Goal: Transaction & Acquisition: Purchase product/service

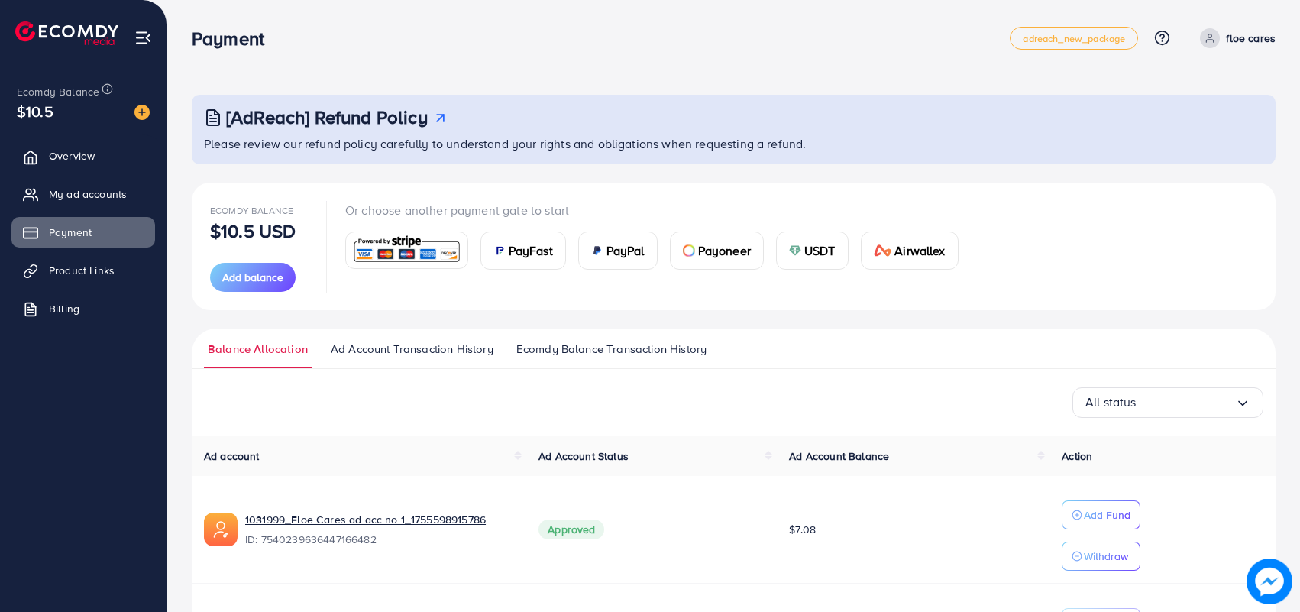
scroll to position [95, 0]
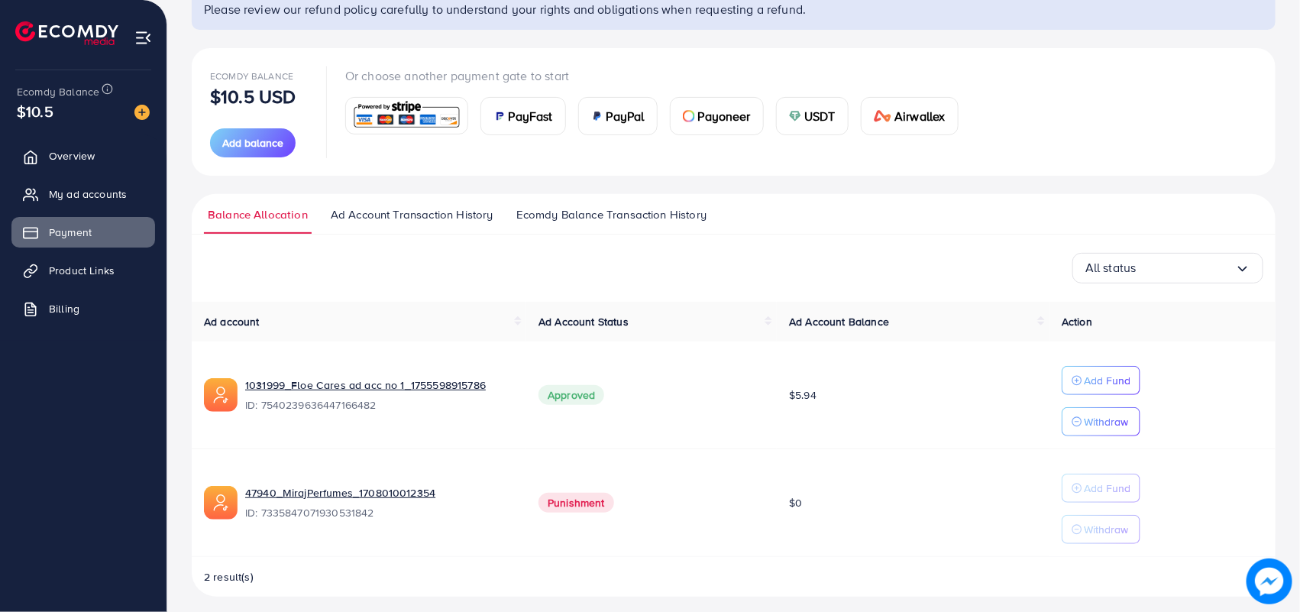
scroll to position [145, 0]
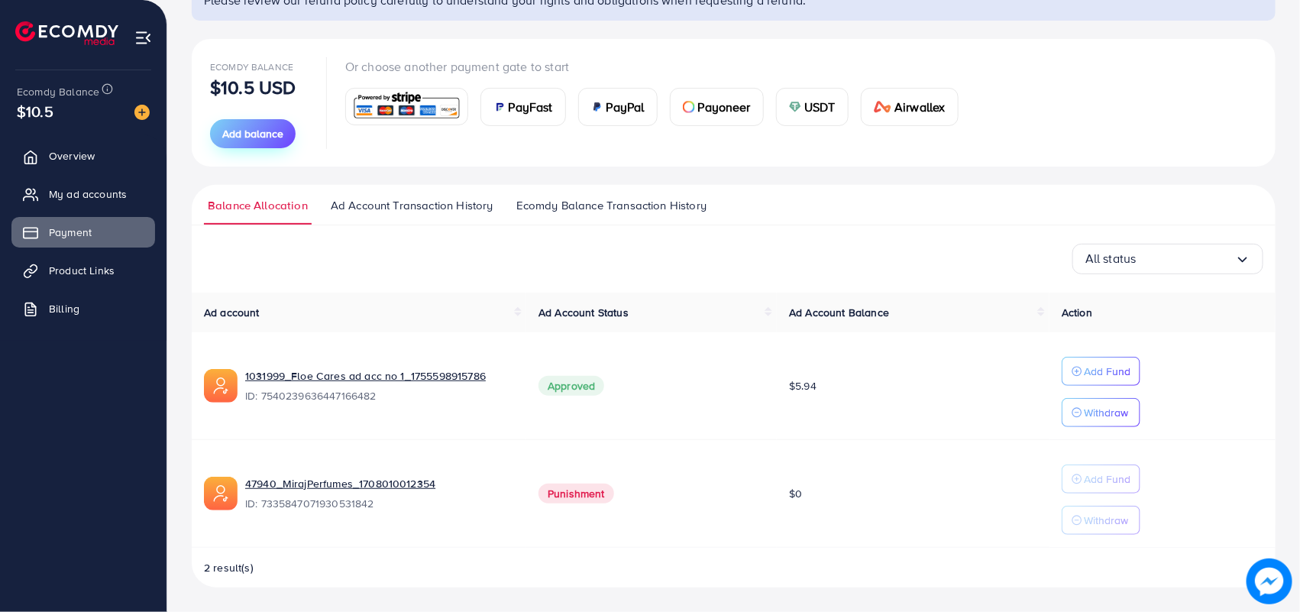
click at [243, 135] on span "Add balance" at bounding box center [252, 133] width 61 height 15
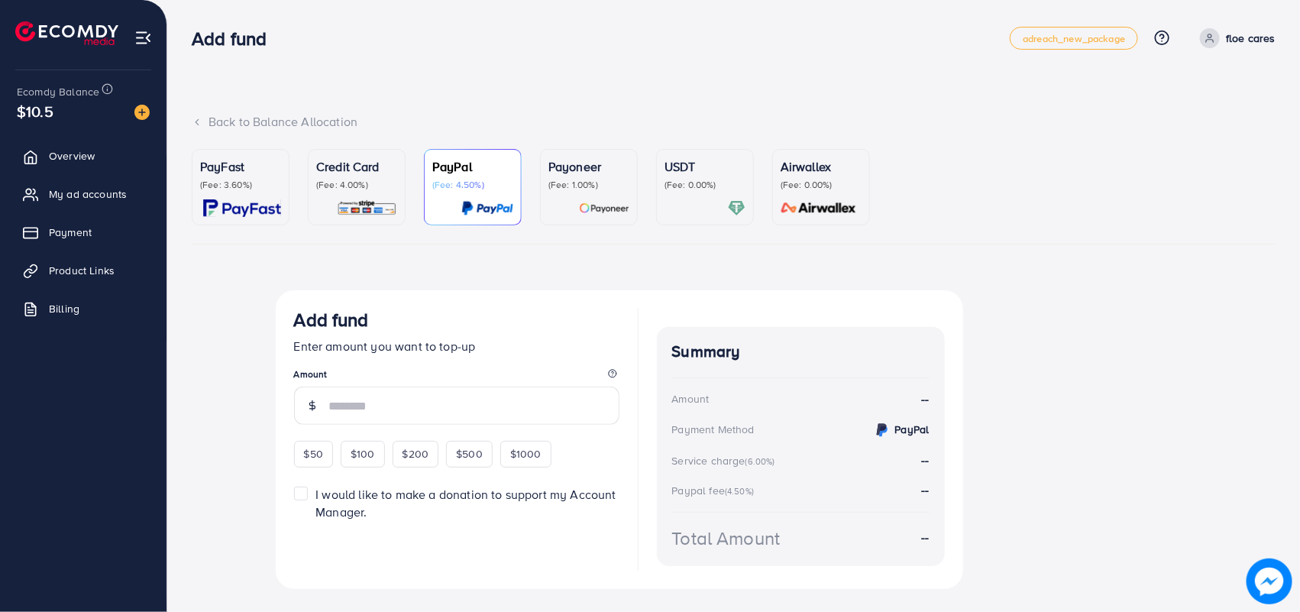
click at [342, 184] on p "(Fee: 4.00%)" at bounding box center [356, 185] width 81 height 12
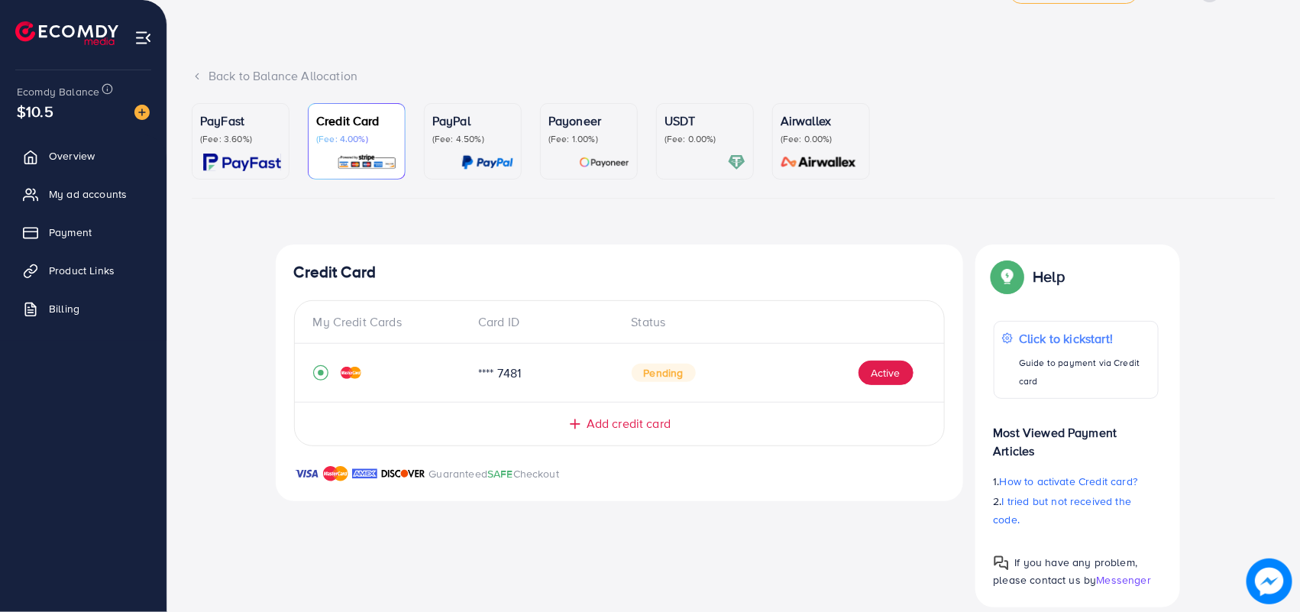
scroll to position [66, 0]
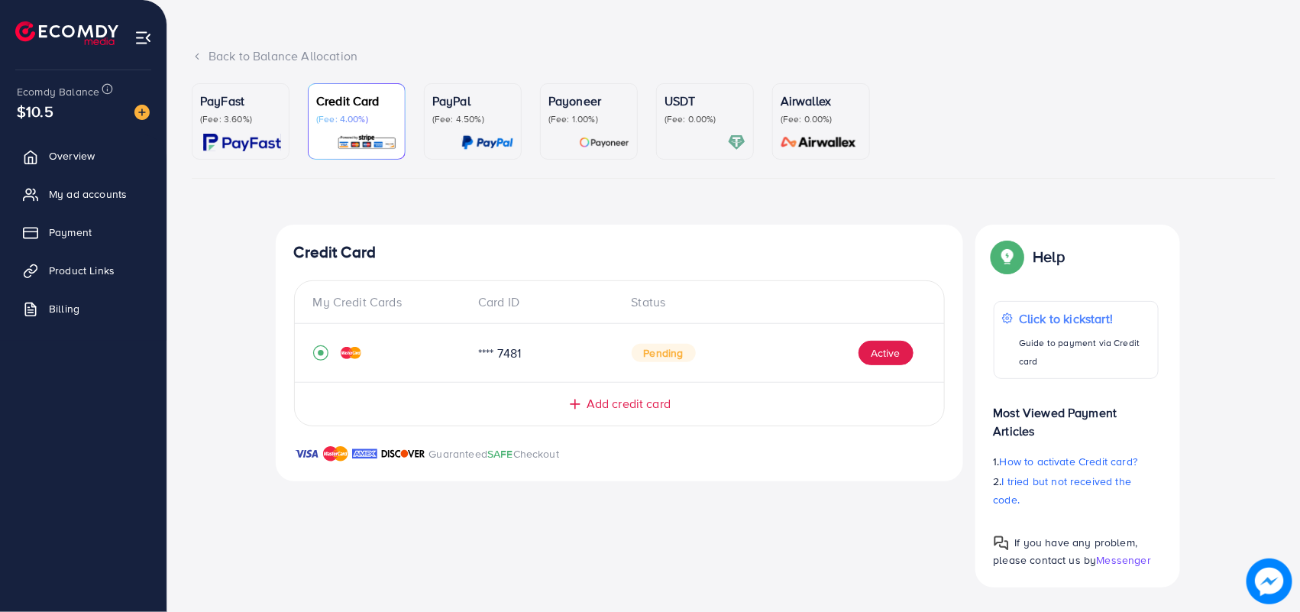
click at [382, 131] on div "Credit Card (Fee: 4.00%)" at bounding box center [356, 122] width 81 height 60
click at [95, 193] on span "My ad accounts" at bounding box center [92, 193] width 78 height 15
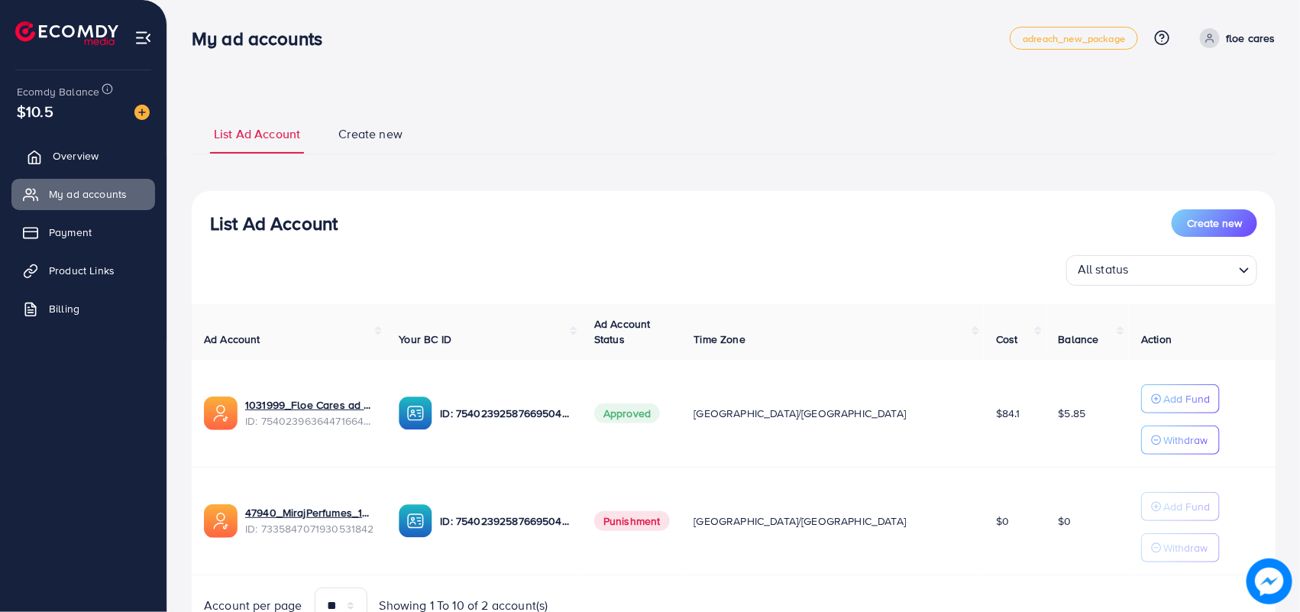
click at [58, 158] on span "Overview" at bounding box center [76, 155] width 46 height 15
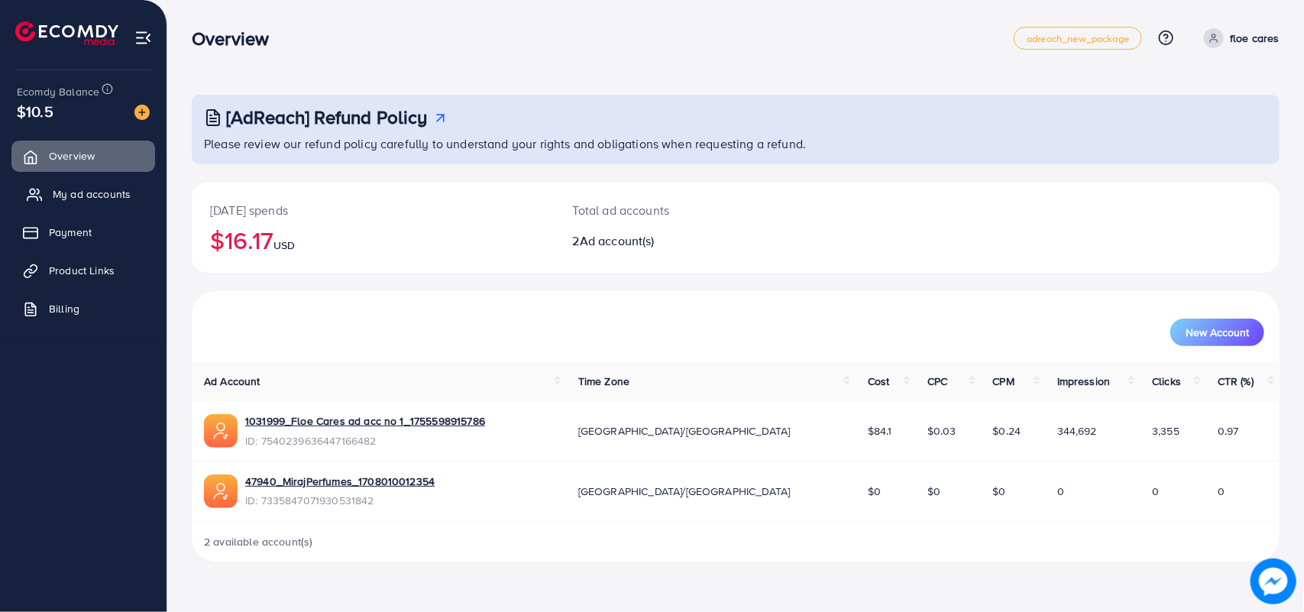
click at [70, 196] on span "My ad accounts" at bounding box center [92, 193] width 78 height 15
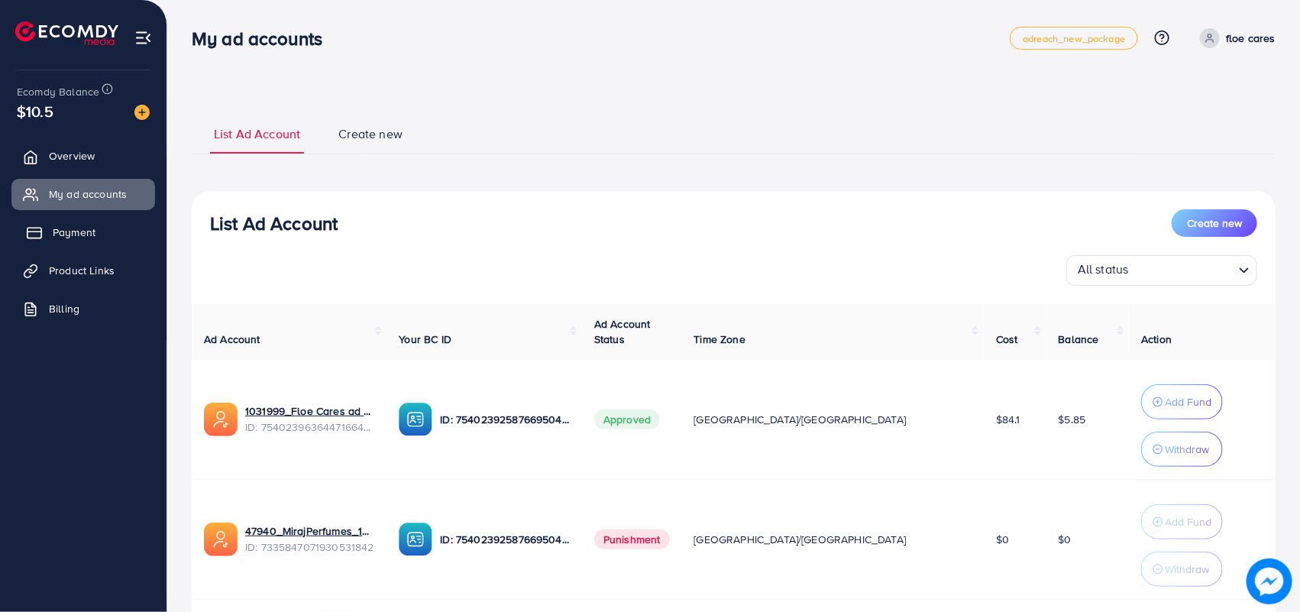
click at [77, 226] on span "Payment" at bounding box center [74, 232] width 43 height 15
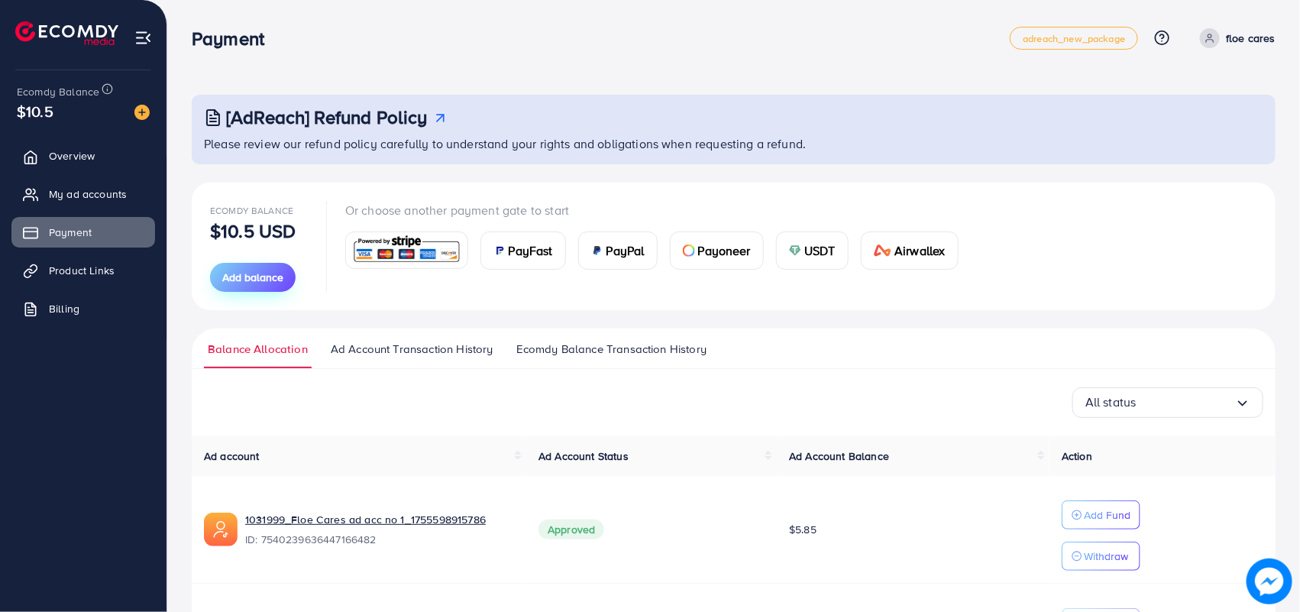
click at [237, 277] on span "Add balance" at bounding box center [252, 277] width 61 height 15
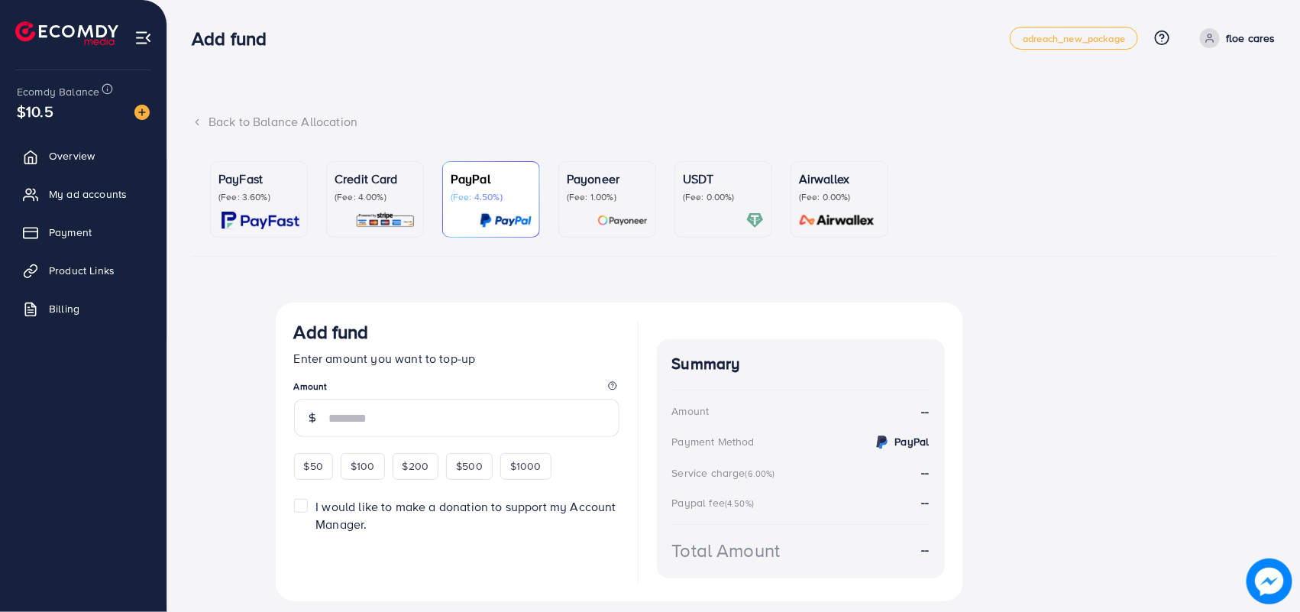
scroll to position [44, 0]
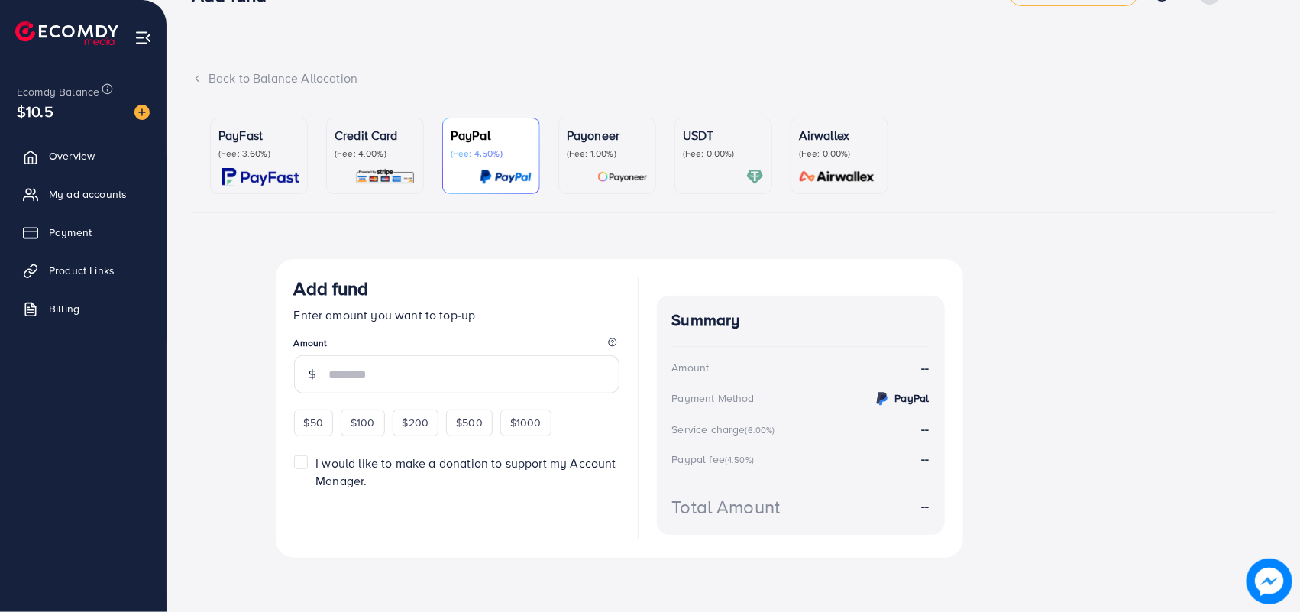
click at [394, 165] on div "Credit Card (Fee: 4.00%)" at bounding box center [375, 156] width 81 height 60
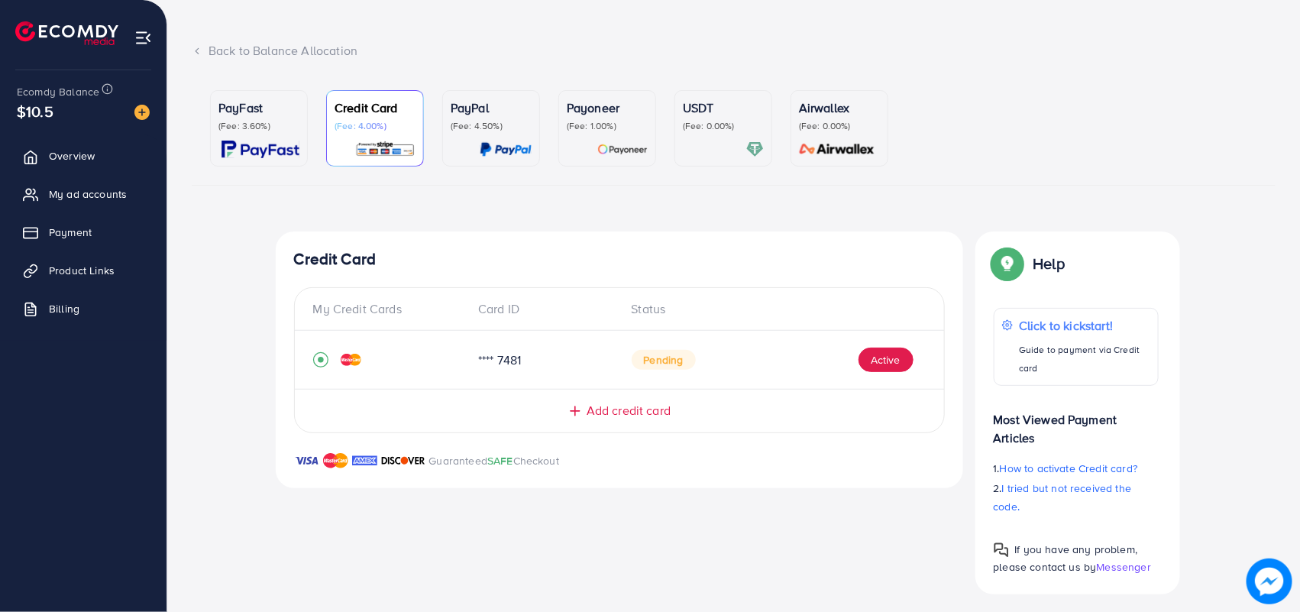
scroll to position [78, 0]
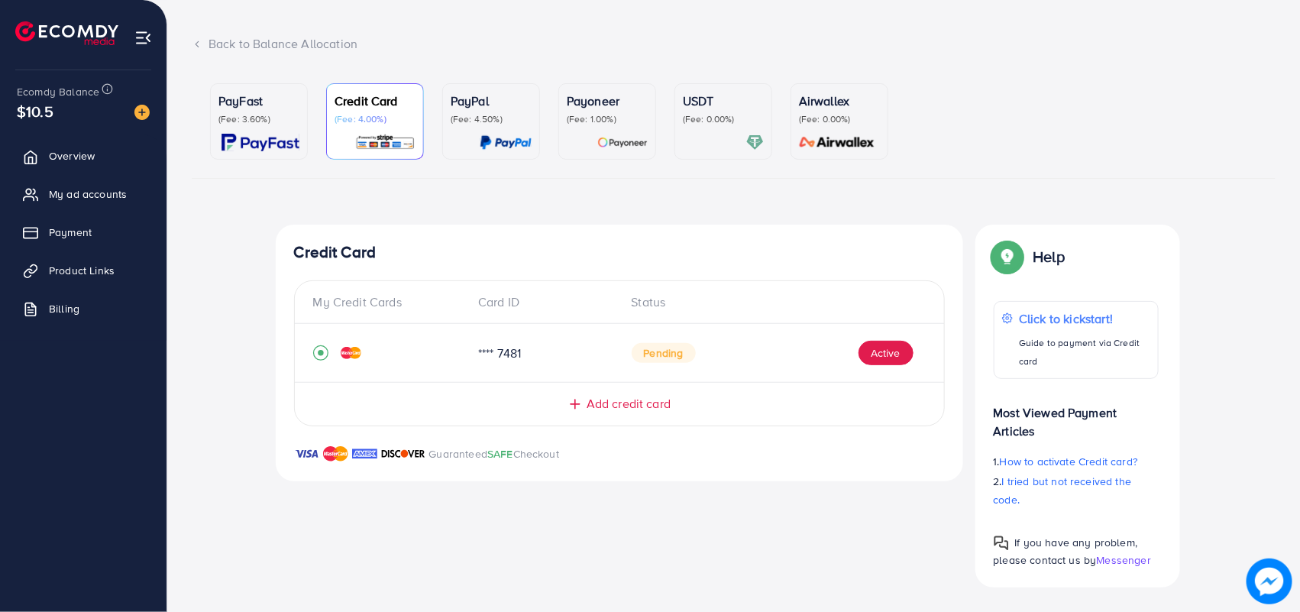
click at [605, 405] on span "Add credit card" at bounding box center [629, 404] width 84 height 18
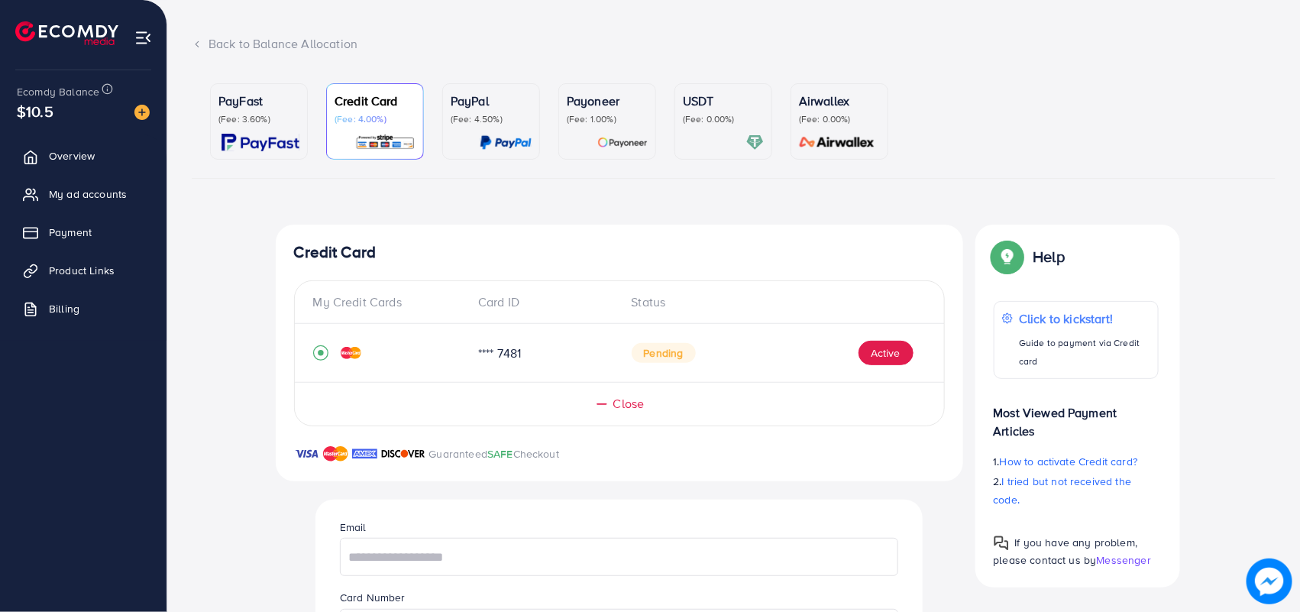
click at [624, 400] on span "Close" at bounding box center [628, 404] width 31 height 18
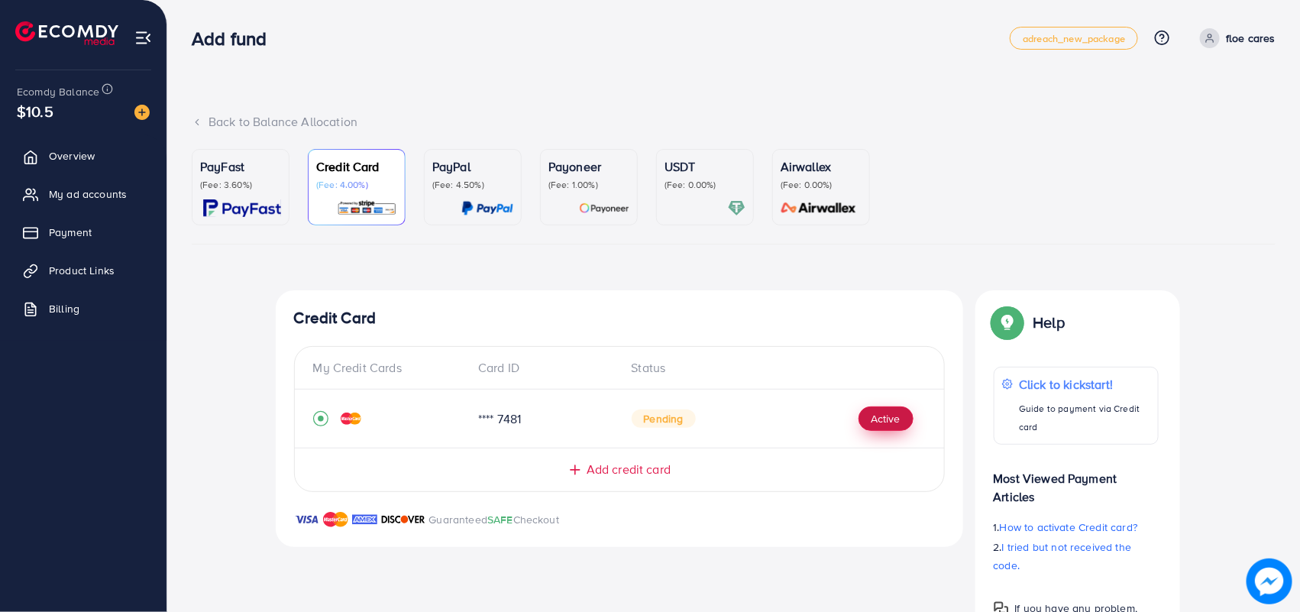
click at [875, 418] on button "Active" at bounding box center [886, 418] width 55 height 24
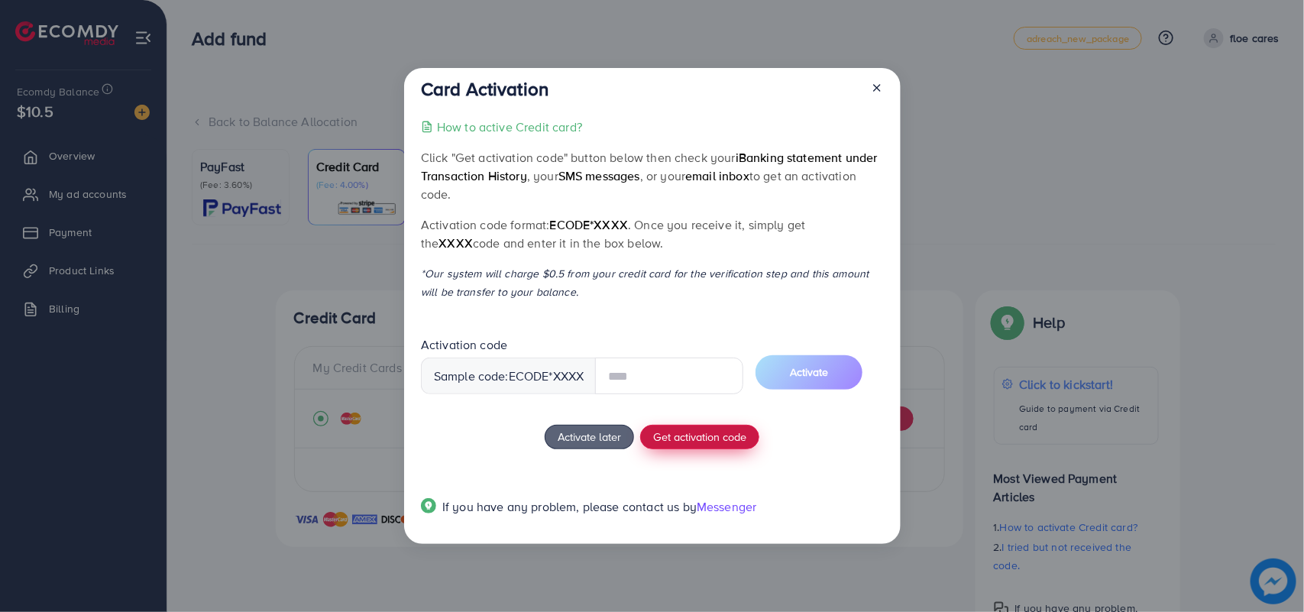
click at [697, 435] on button "Get activation code" at bounding box center [699, 437] width 119 height 24
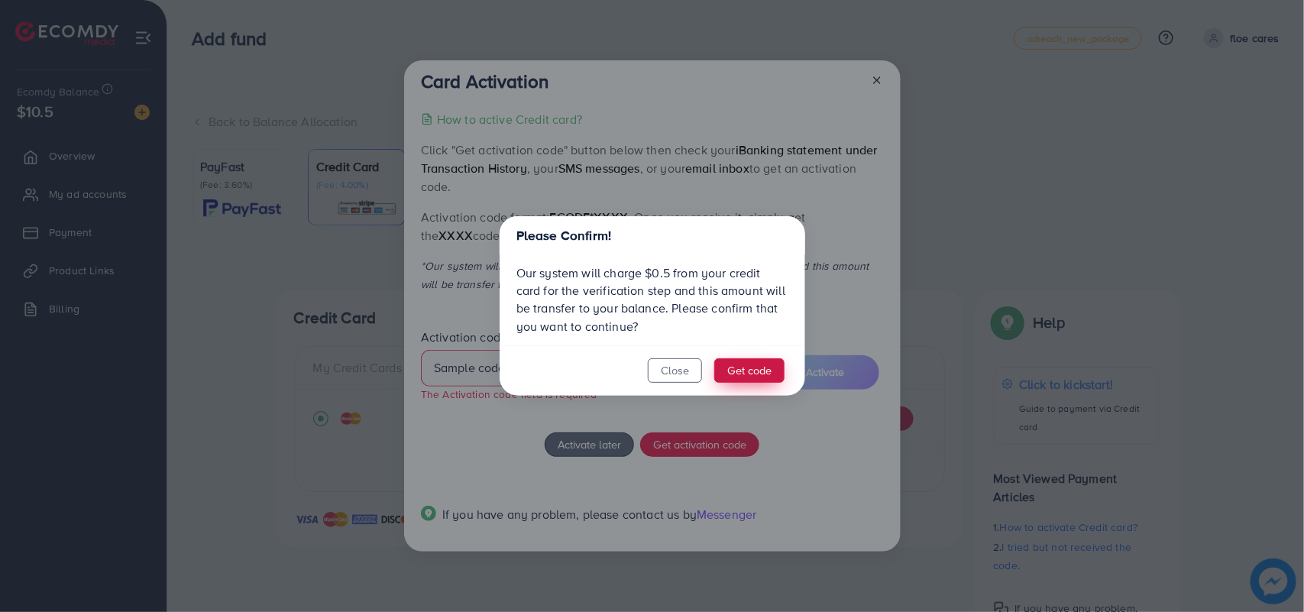
click at [730, 375] on button "Get code" at bounding box center [749, 370] width 70 height 24
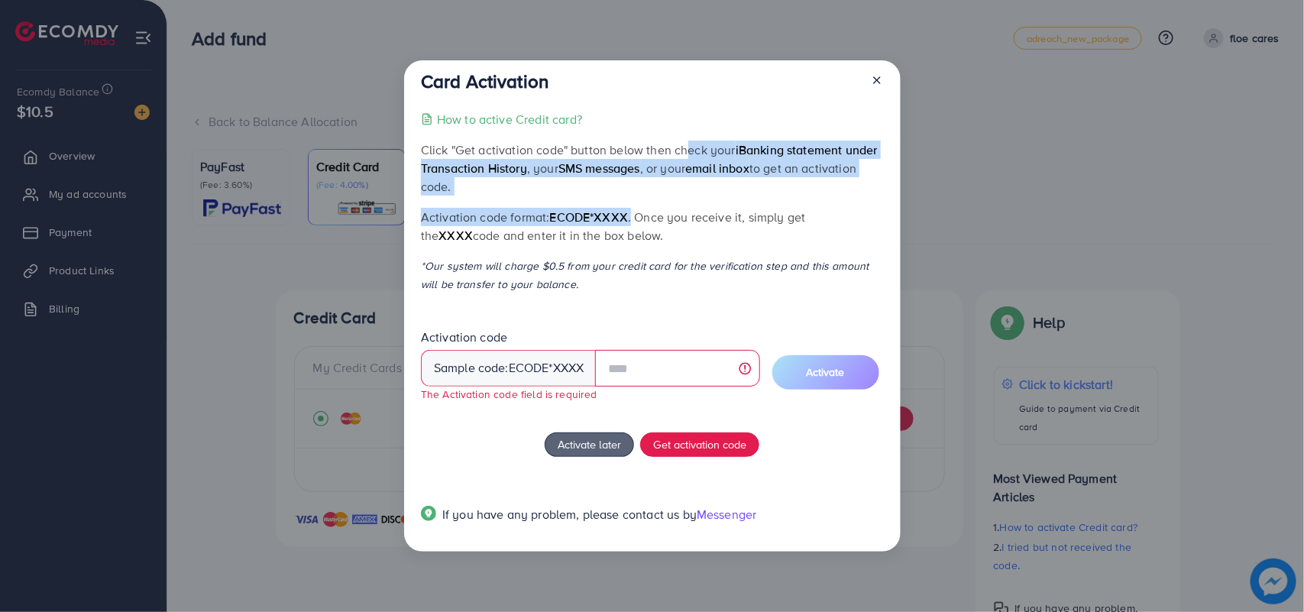
drag, startPoint x: 678, startPoint y: 147, endPoint x: 632, endPoint y: 207, distance: 75.8
click at [632, 207] on div "How to active Credit card? Click "Get activation code" button below then check …" at bounding box center [652, 326] width 462 height 432
copy div "heck your iBanking statement under Transaction History , your SMS messages , or…"
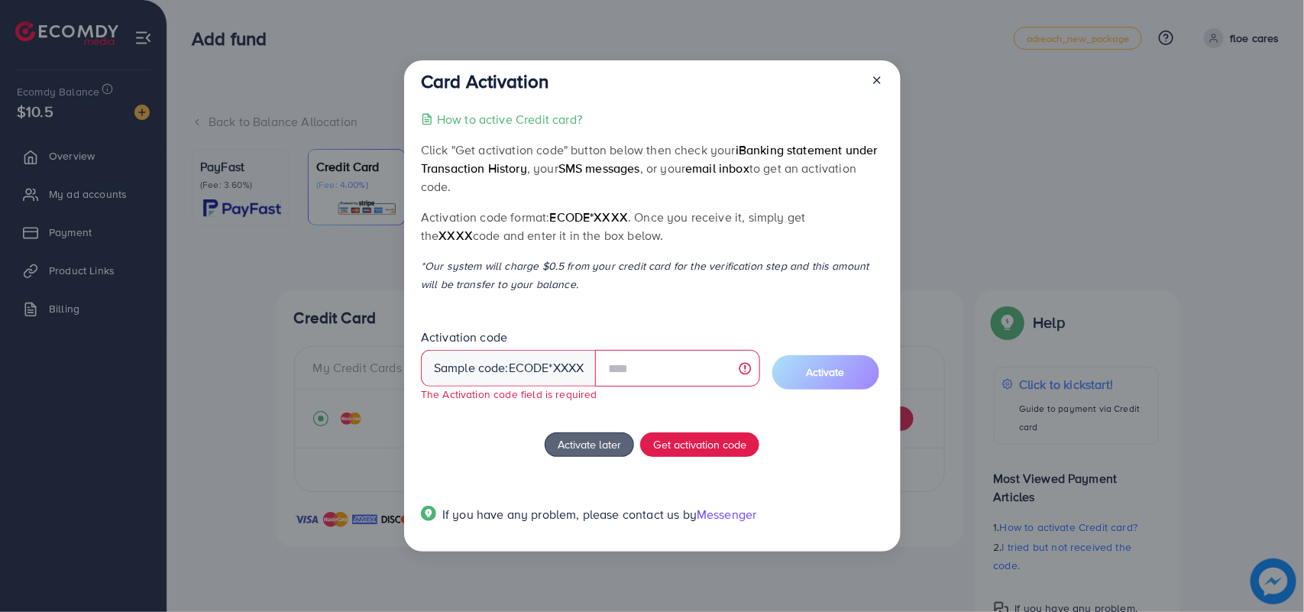
click at [873, 80] on icon at bounding box center [877, 80] width 12 height 12
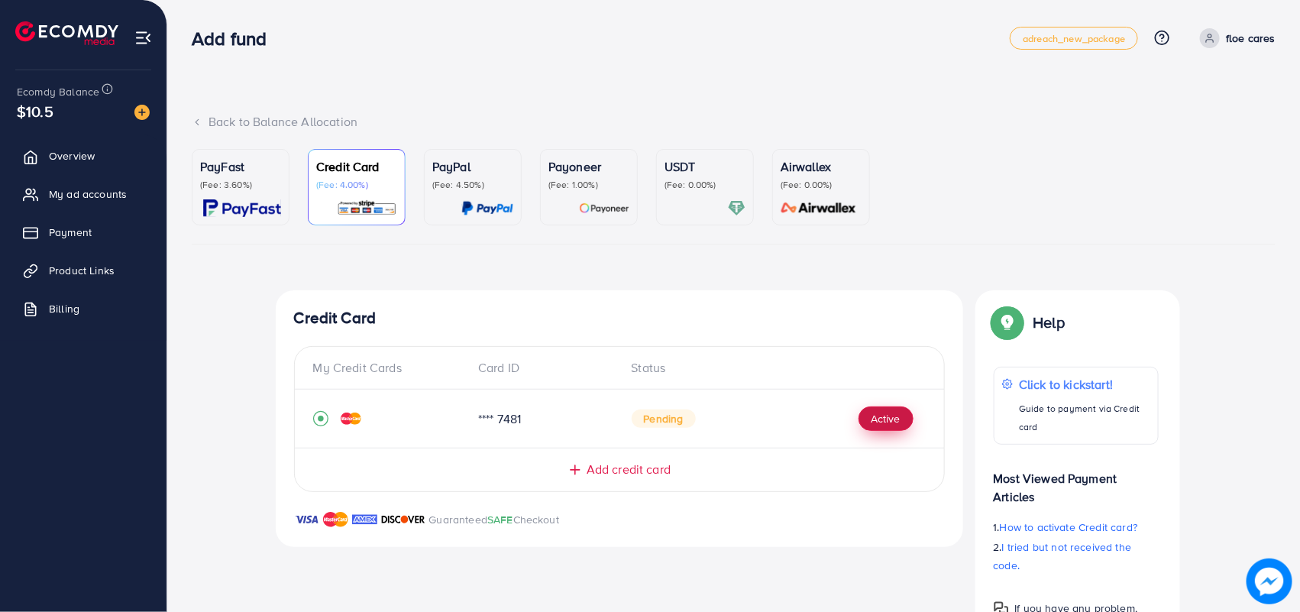
click at [868, 422] on button "Active" at bounding box center [886, 418] width 55 height 24
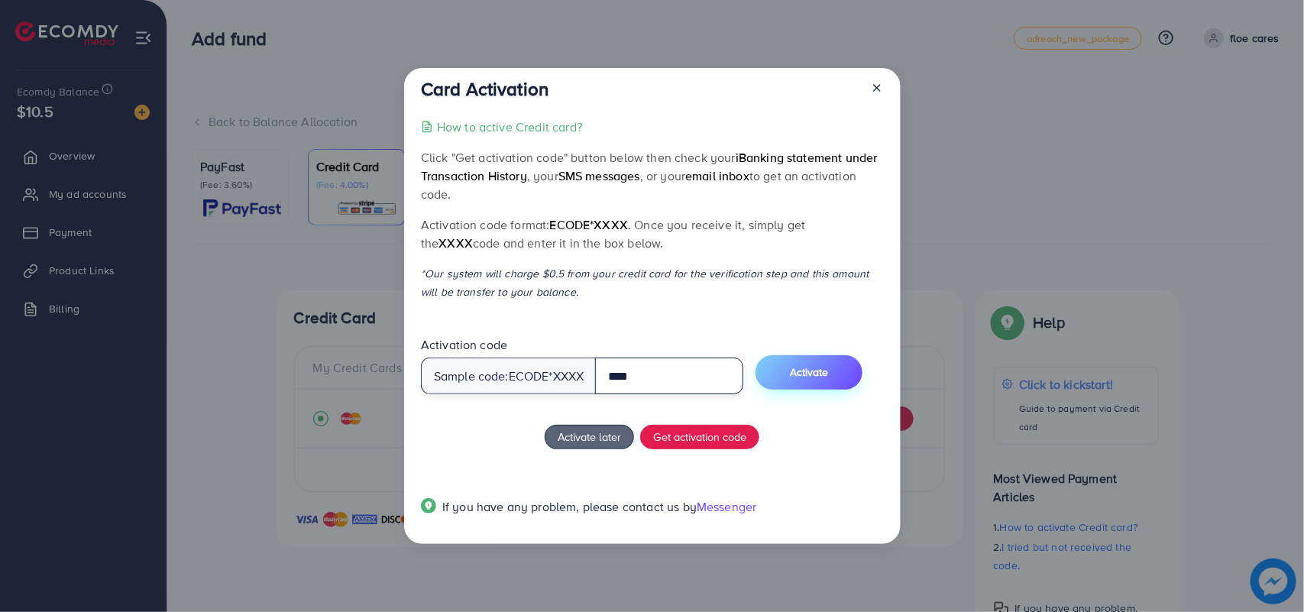
type input "****"
click at [795, 364] on button "Activate" at bounding box center [809, 372] width 107 height 34
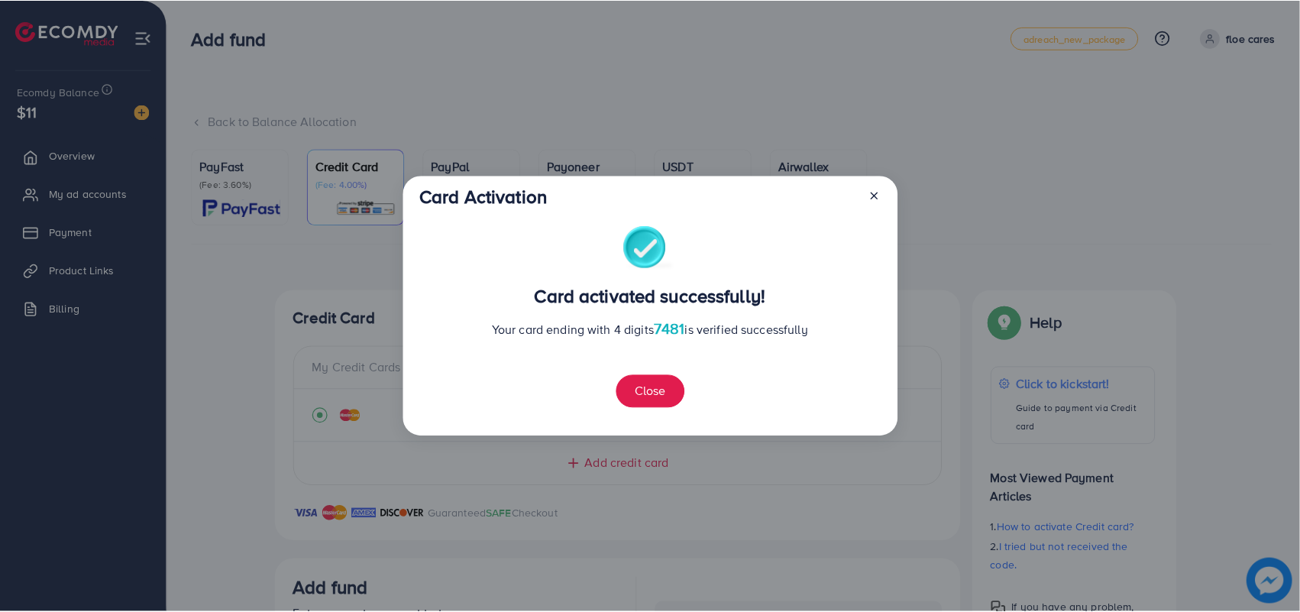
scroll to position [307, 0]
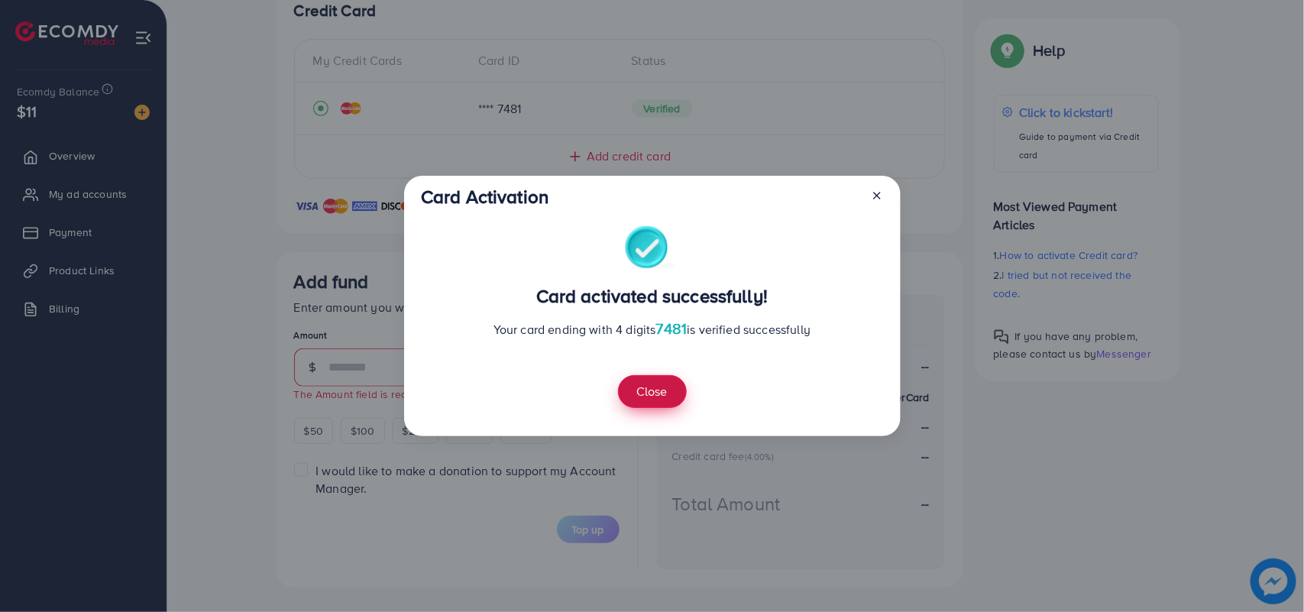
click at [649, 407] on button "Close" at bounding box center [652, 391] width 69 height 33
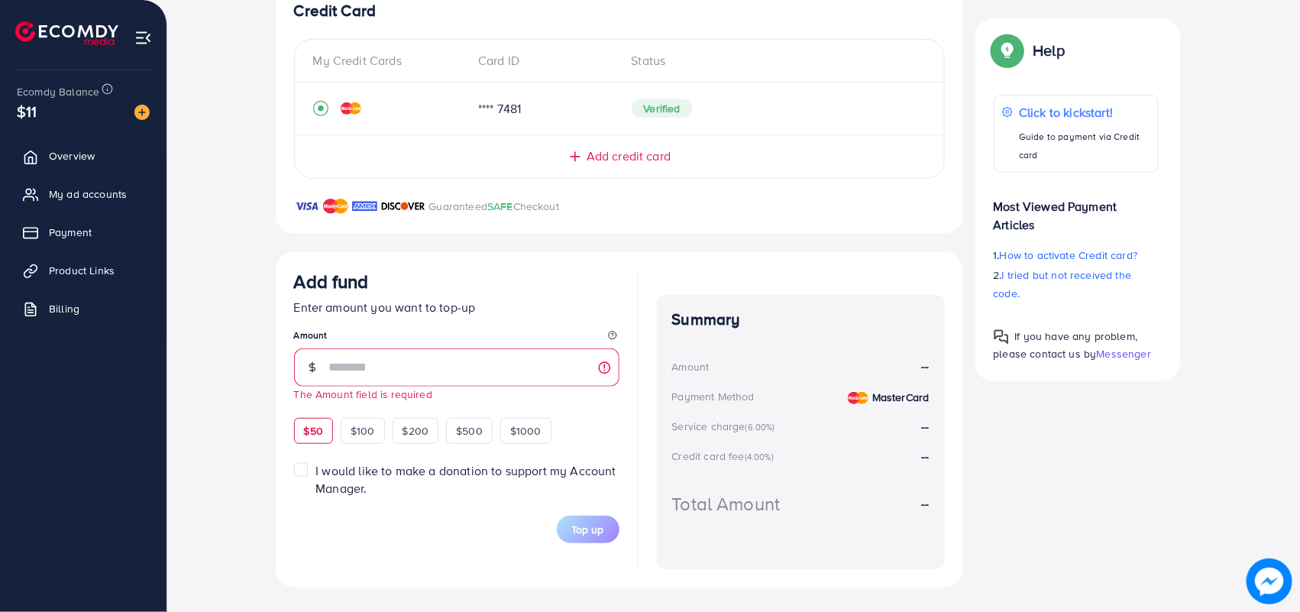
click at [311, 429] on span "$50" at bounding box center [313, 430] width 19 height 15
type input "**"
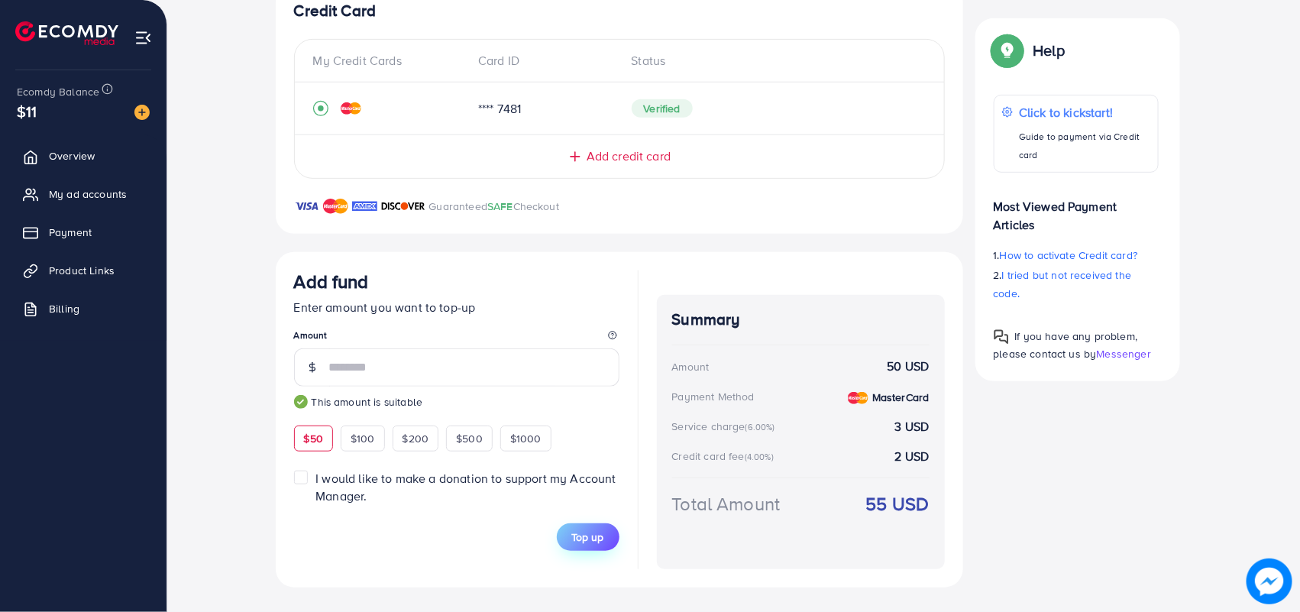
click at [609, 540] on button "Top up" at bounding box center [588, 537] width 63 height 28
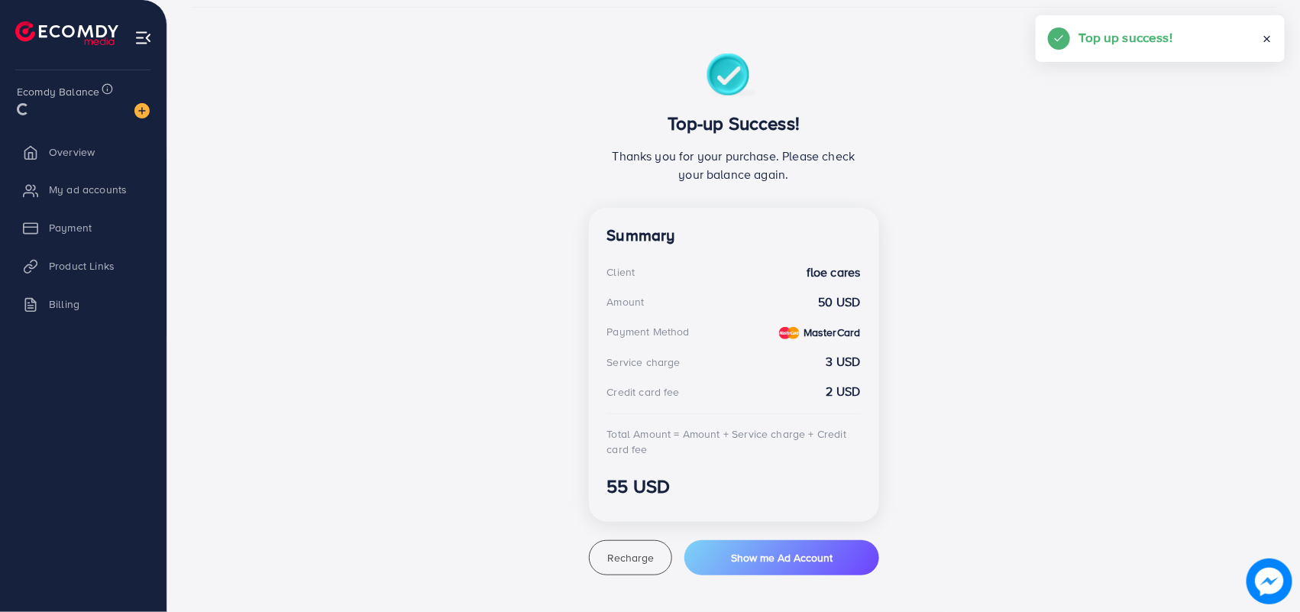
click at [76, 235] on li "Payment" at bounding box center [83, 227] width 167 height 31
click at [73, 238] on span "Payment" at bounding box center [74, 232] width 43 height 15
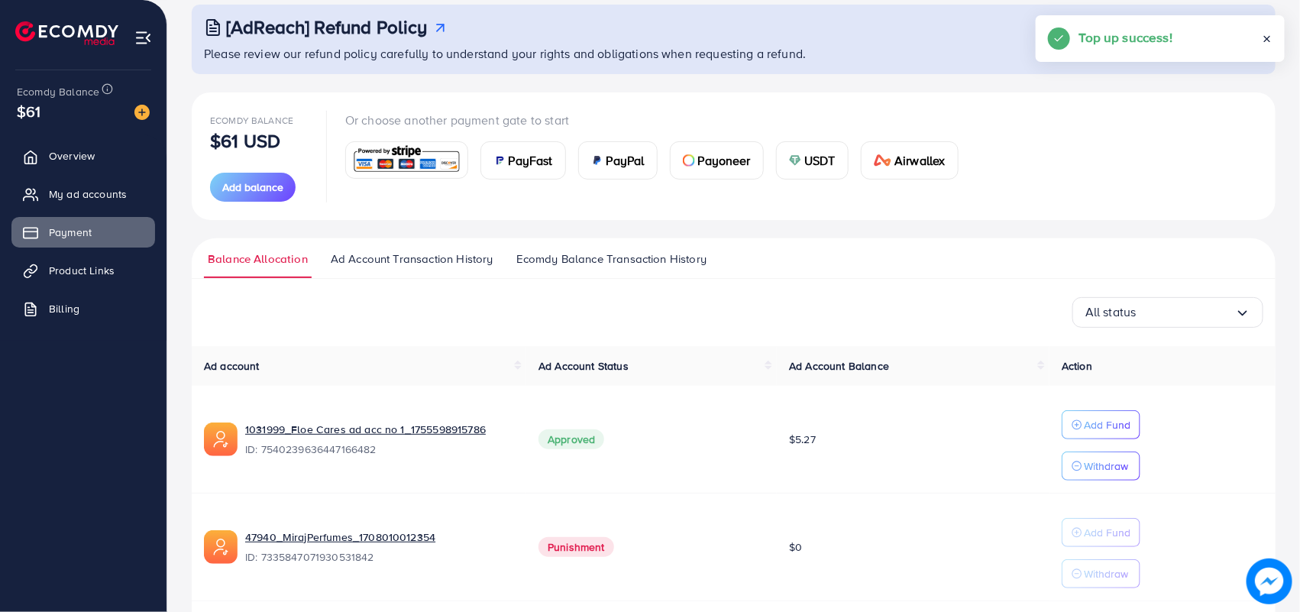
scroll to position [145, 0]
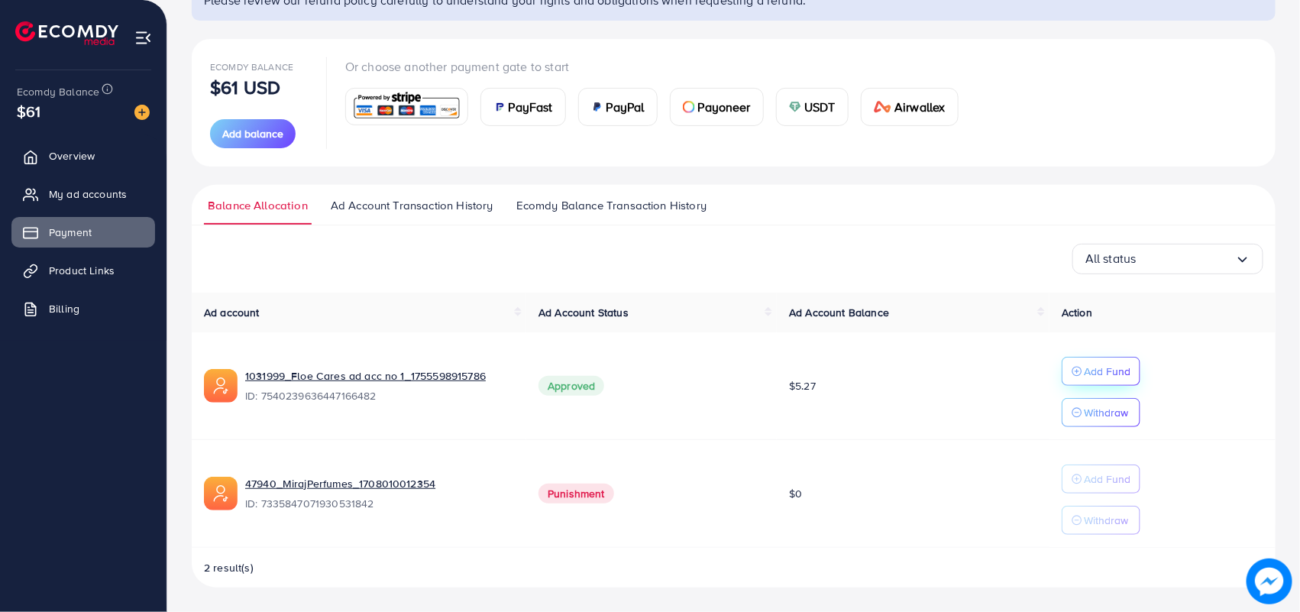
click at [1090, 369] on p "Add Fund" at bounding box center [1107, 371] width 47 height 18
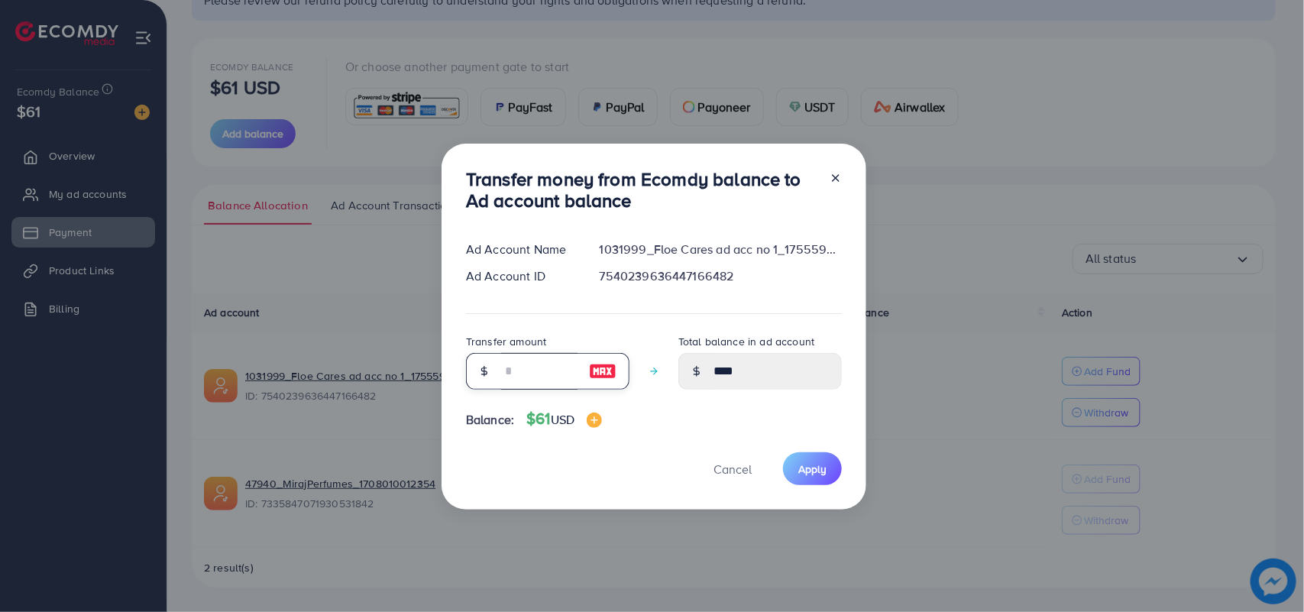
click at [542, 374] on input "number" at bounding box center [539, 371] width 76 height 37
type input "*"
type input "****"
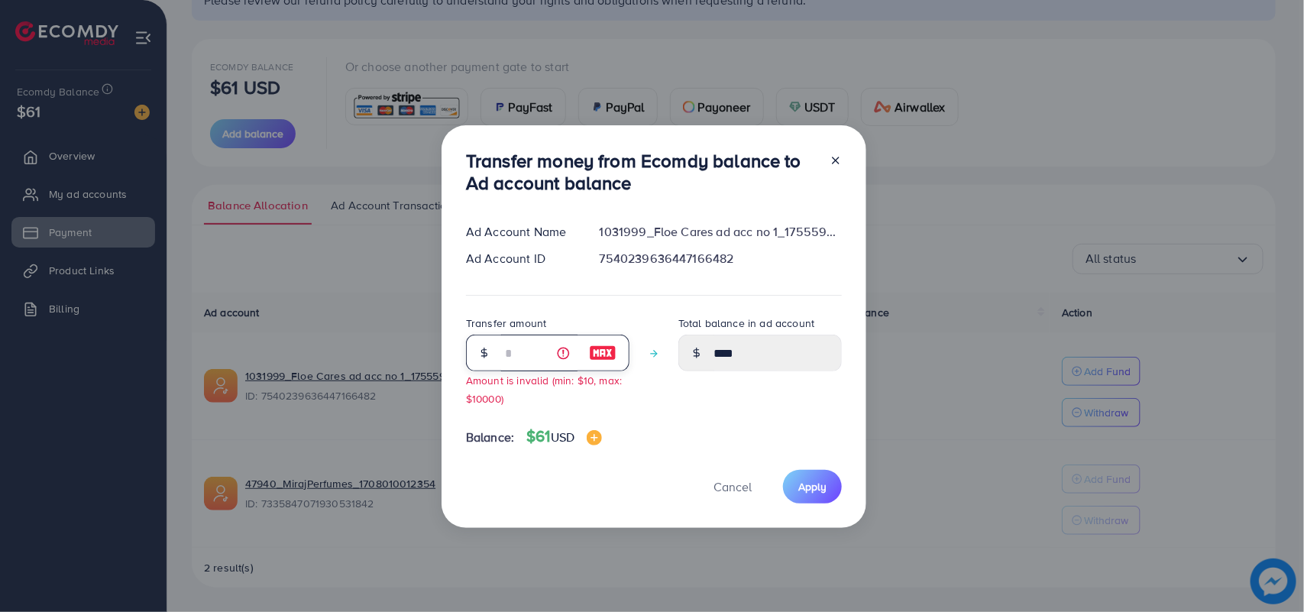
type input "**"
type input "*****"
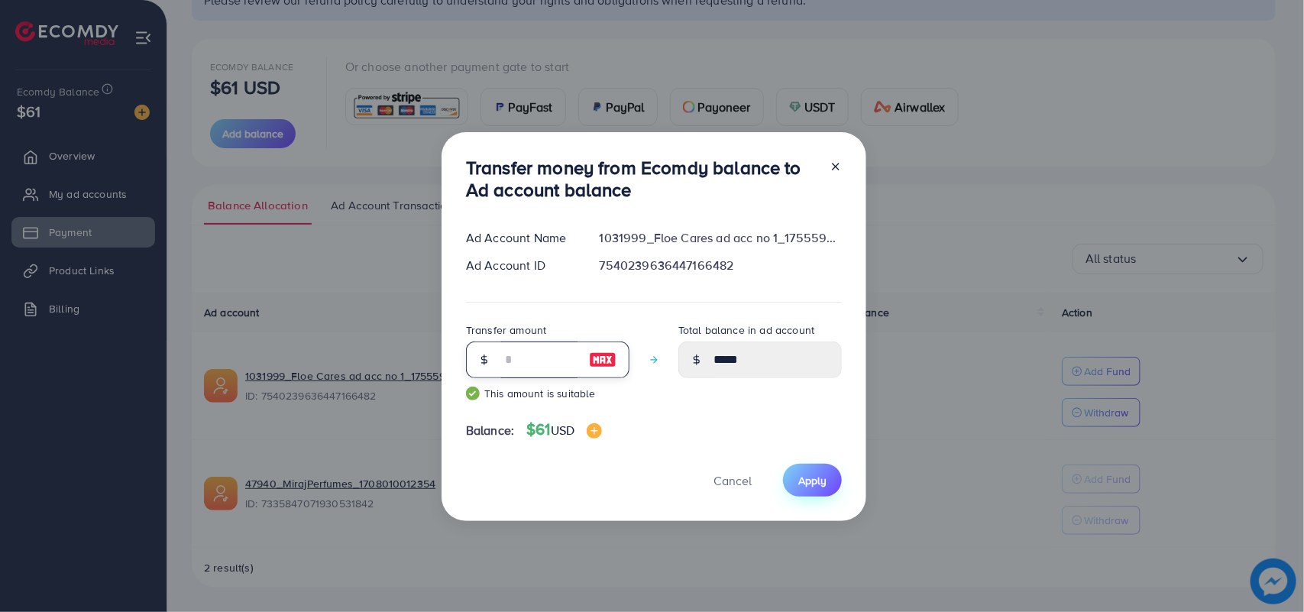
type input "**"
click at [804, 478] on span "Apply" at bounding box center [812, 480] width 28 height 15
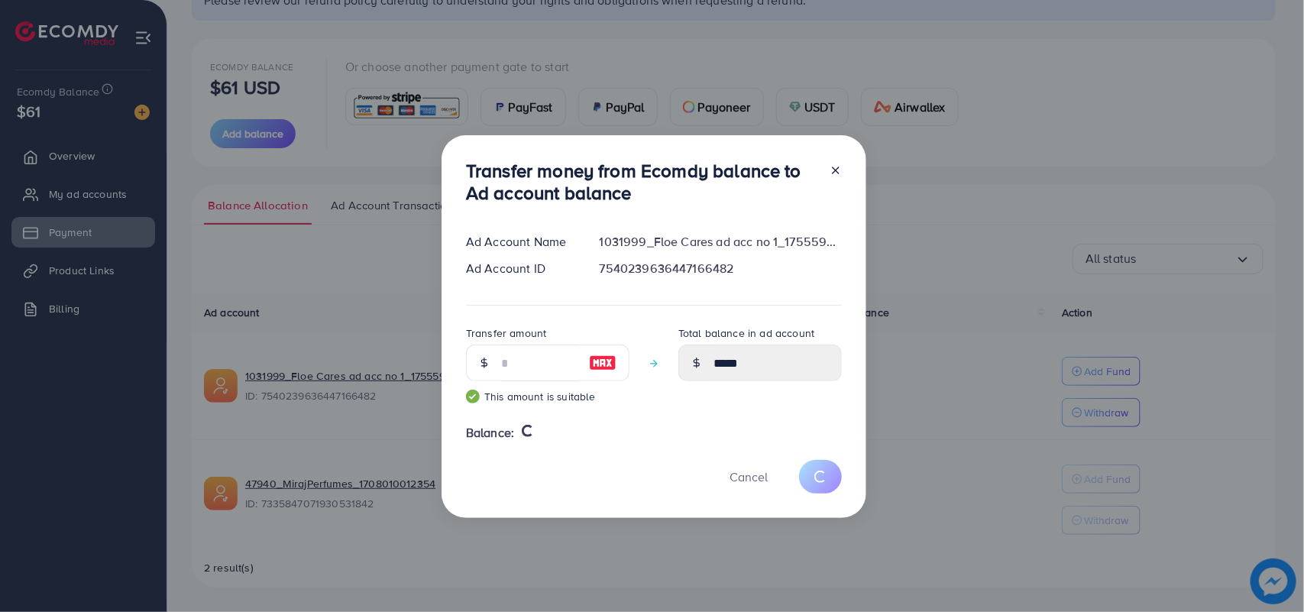
type input "****"
